Goal: Find specific page/section: Find specific page/section

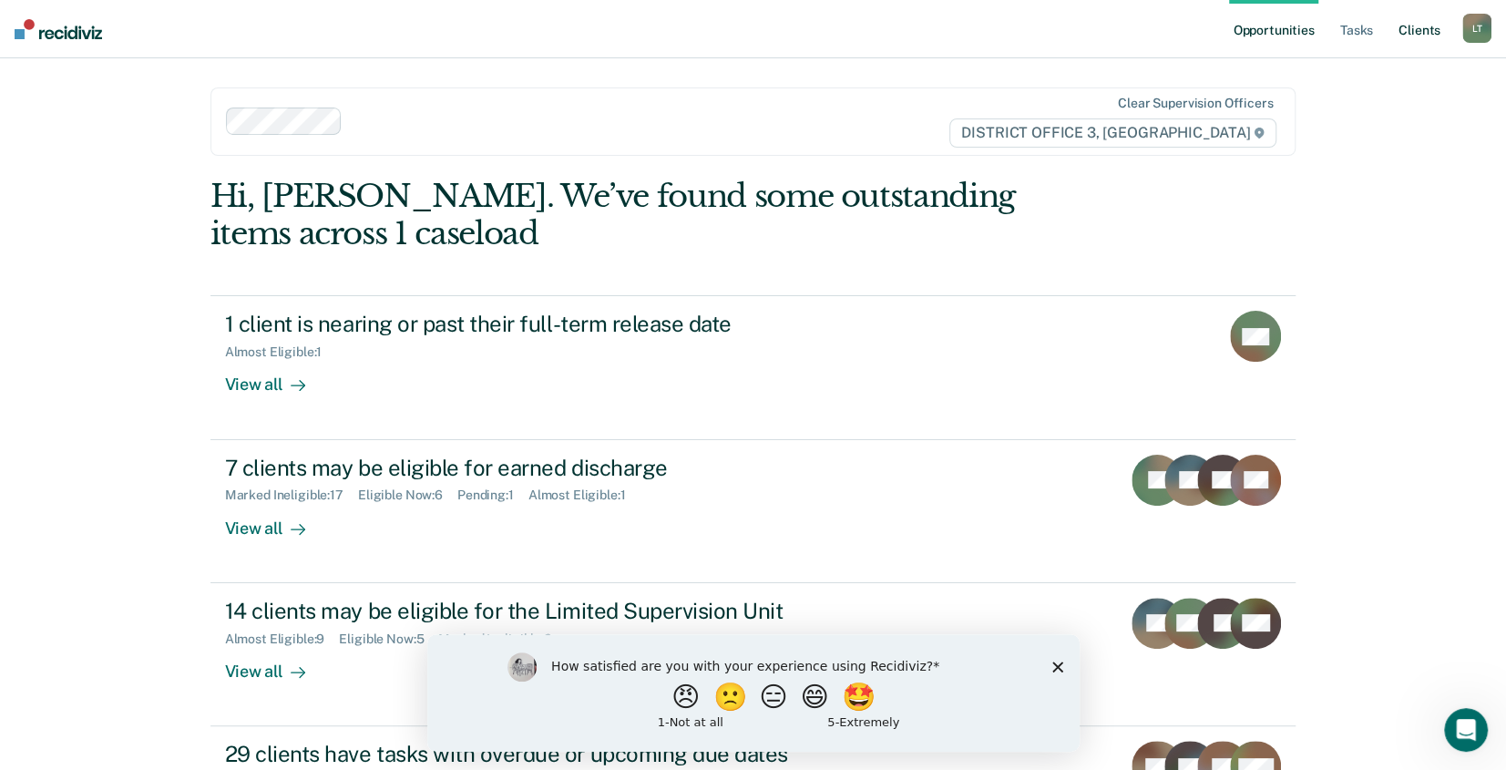
click at [1416, 26] on link "Client s" at bounding box center [1418, 29] width 49 height 58
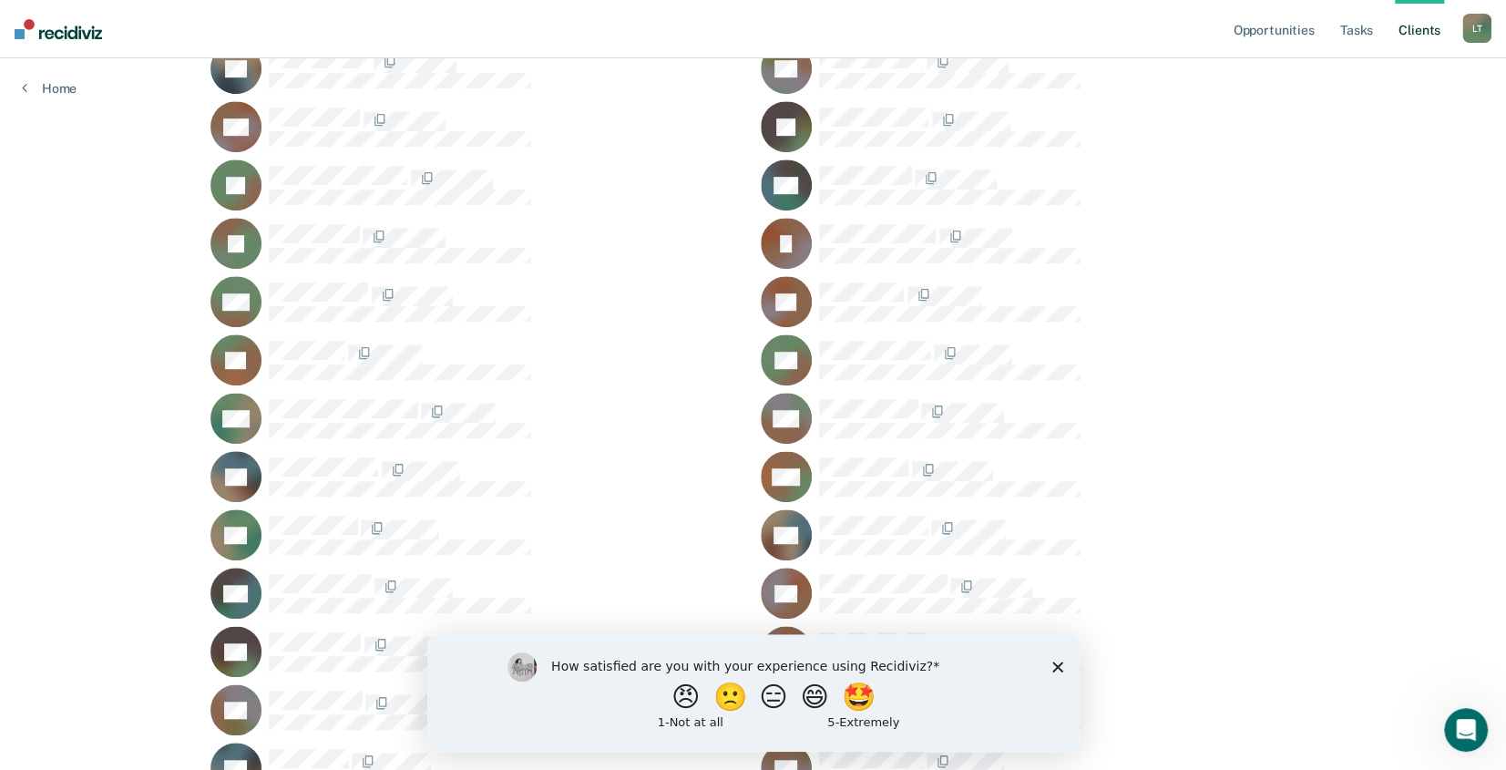
scroll to position [638, 0]
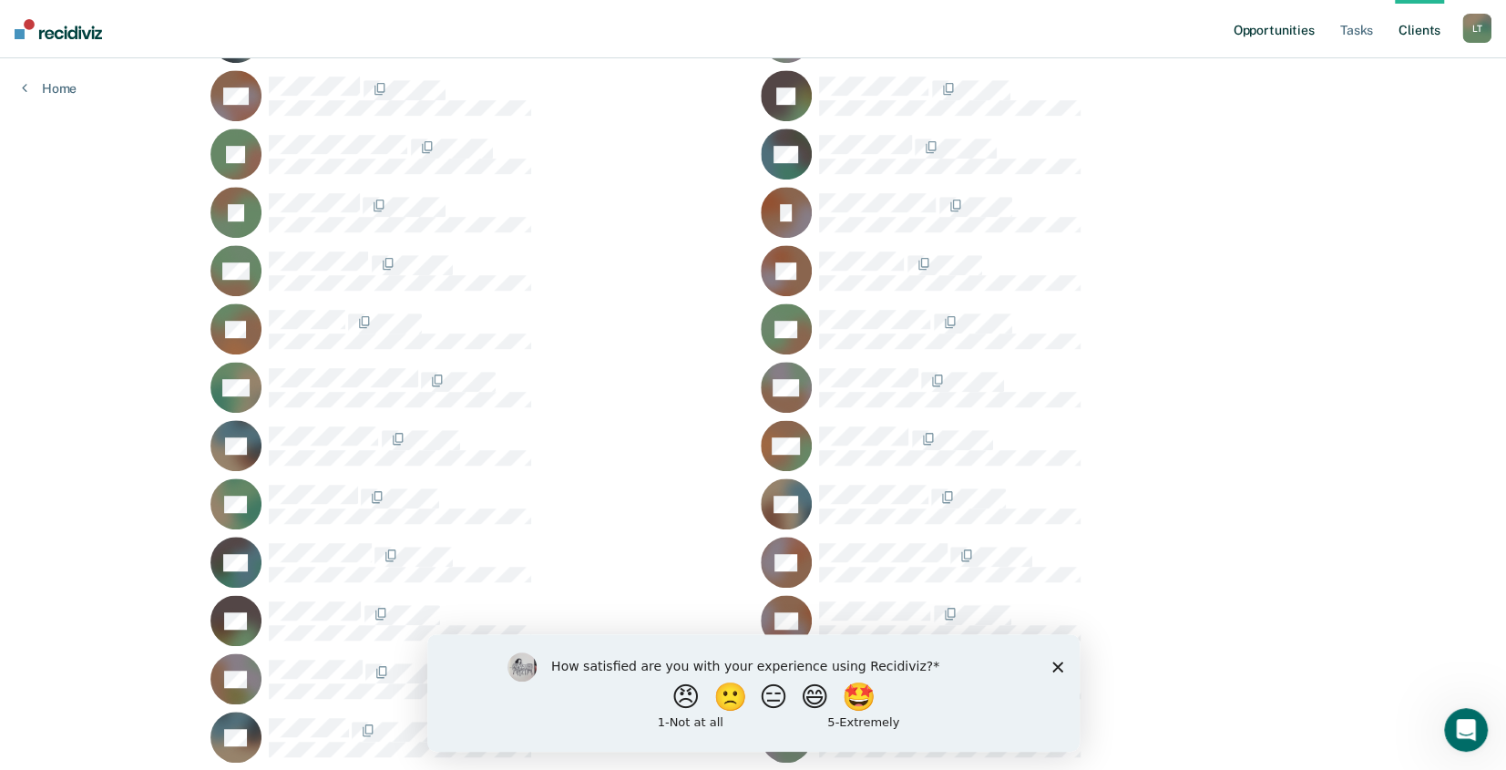
click at [1280, 26] on link "Opportunities" at bounding box center [1273, 29] width 88 height 58
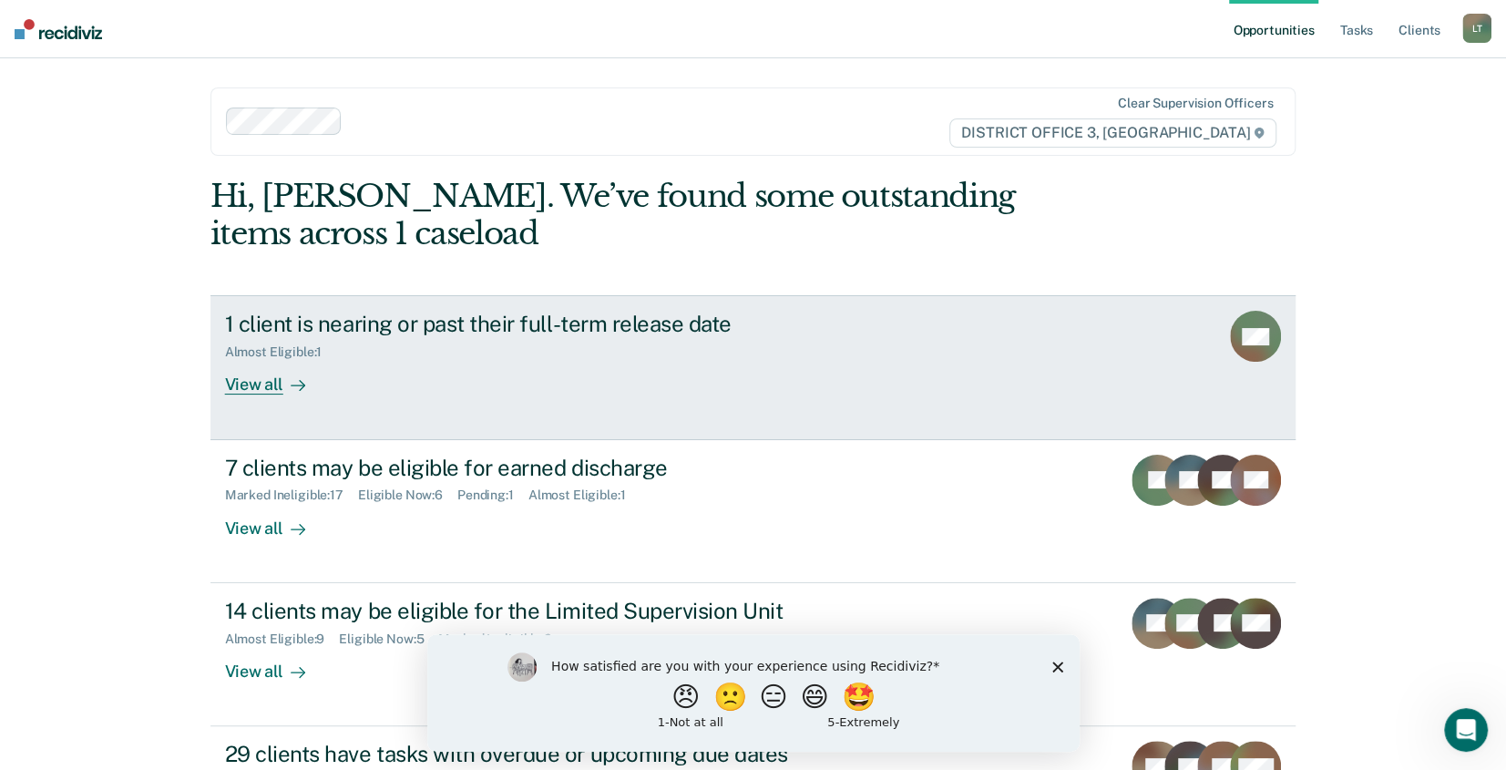
click at [1277, 330] on icon at bounding box center [1252, 312] width 83 height 74
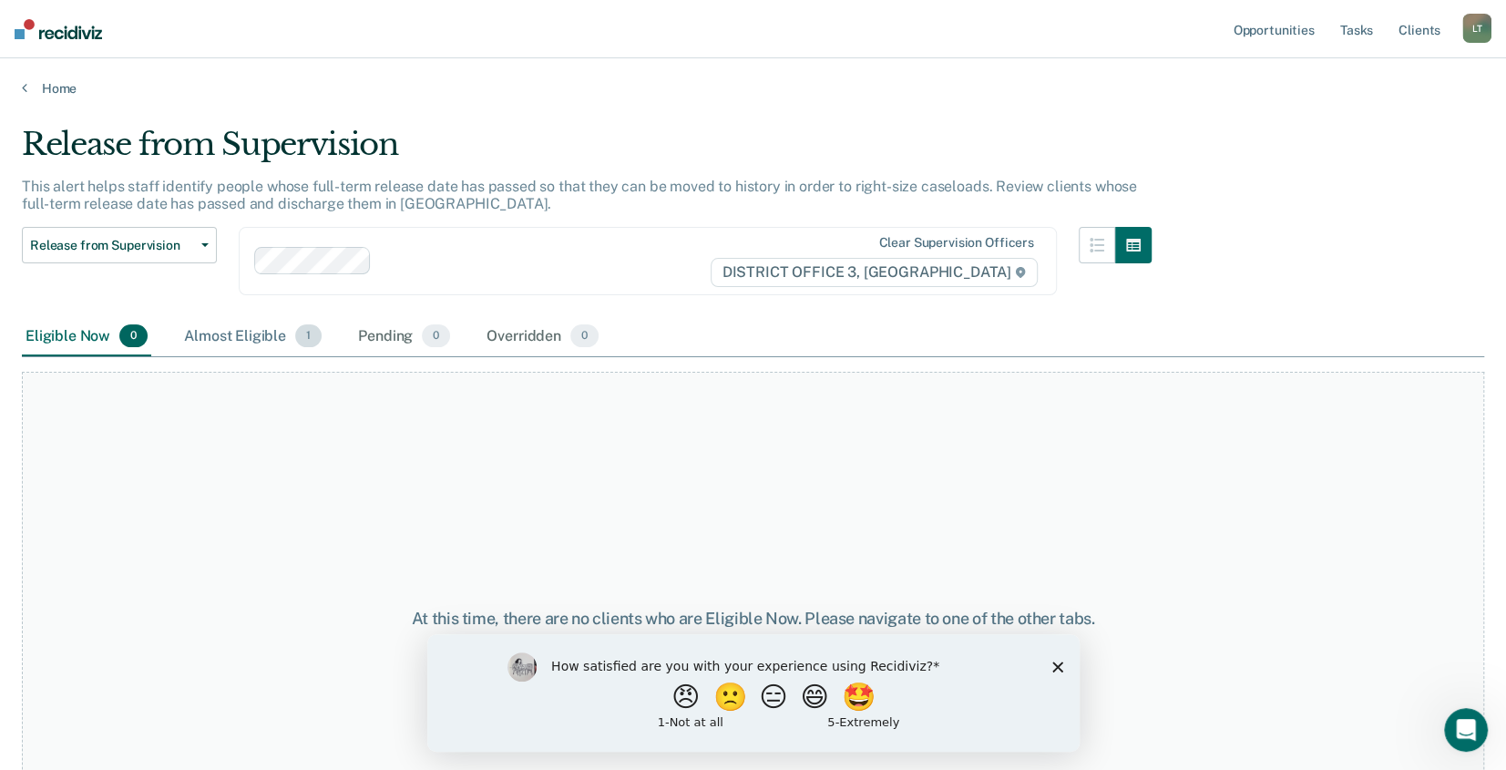
click at [265, 337] on div "Almost Eligible 1" at bounding box center [252, 337] width 145 height 40
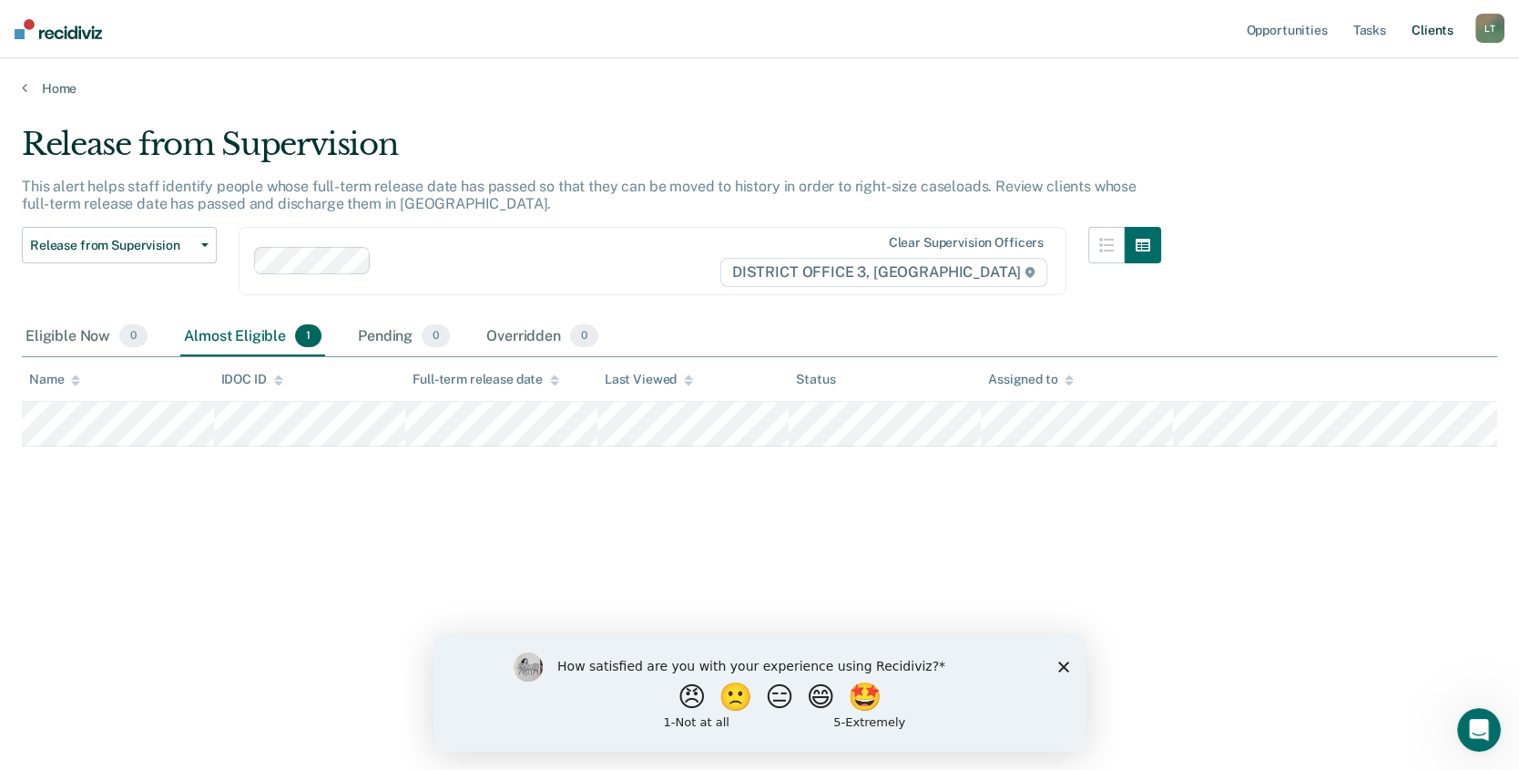
click at [1425, 32] on link "Client s" at bounding box center [1432, 29] width 49 height 58
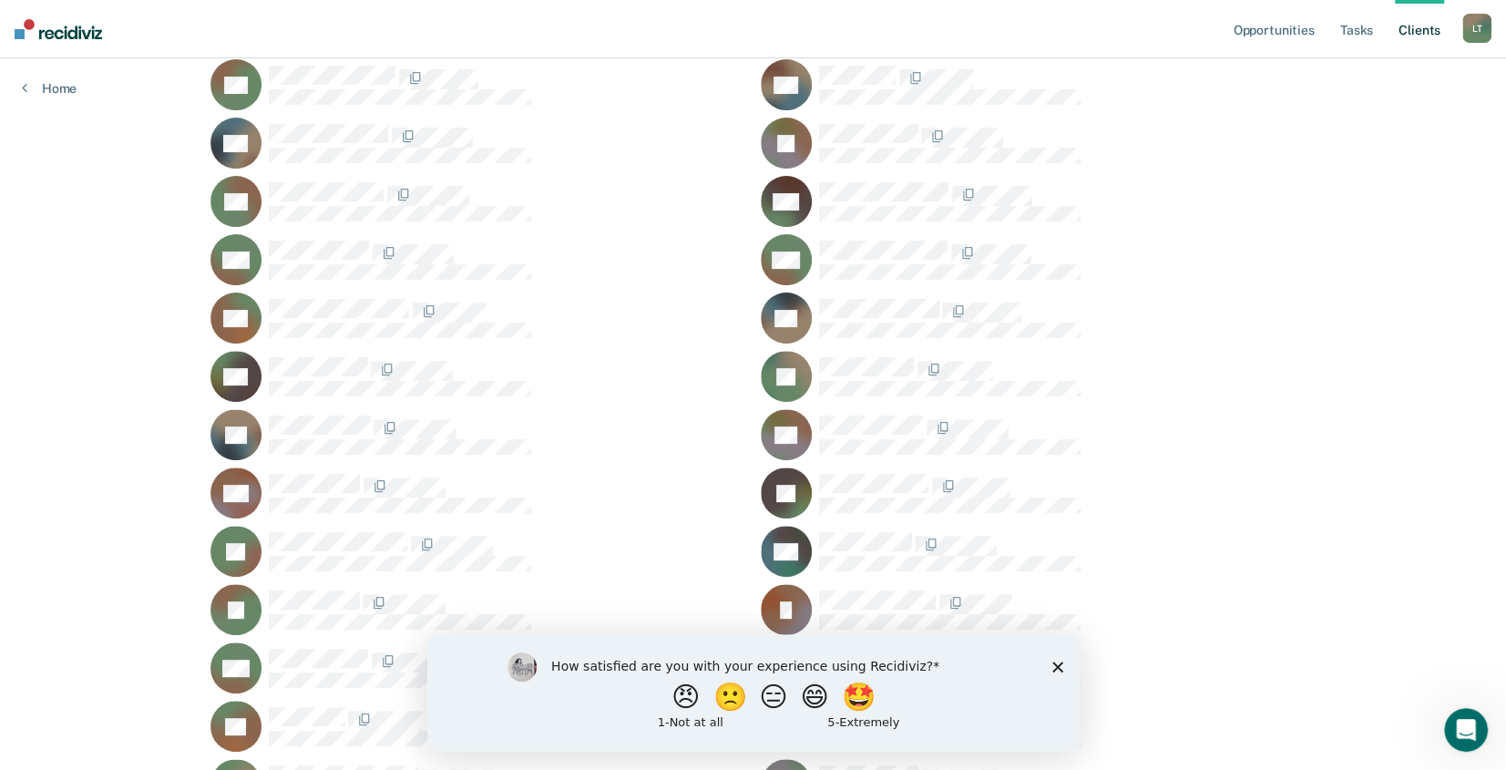
scroll to position [273, 0]
